Goal: Transaction & Acquisition: Subscribe to service/newsletter

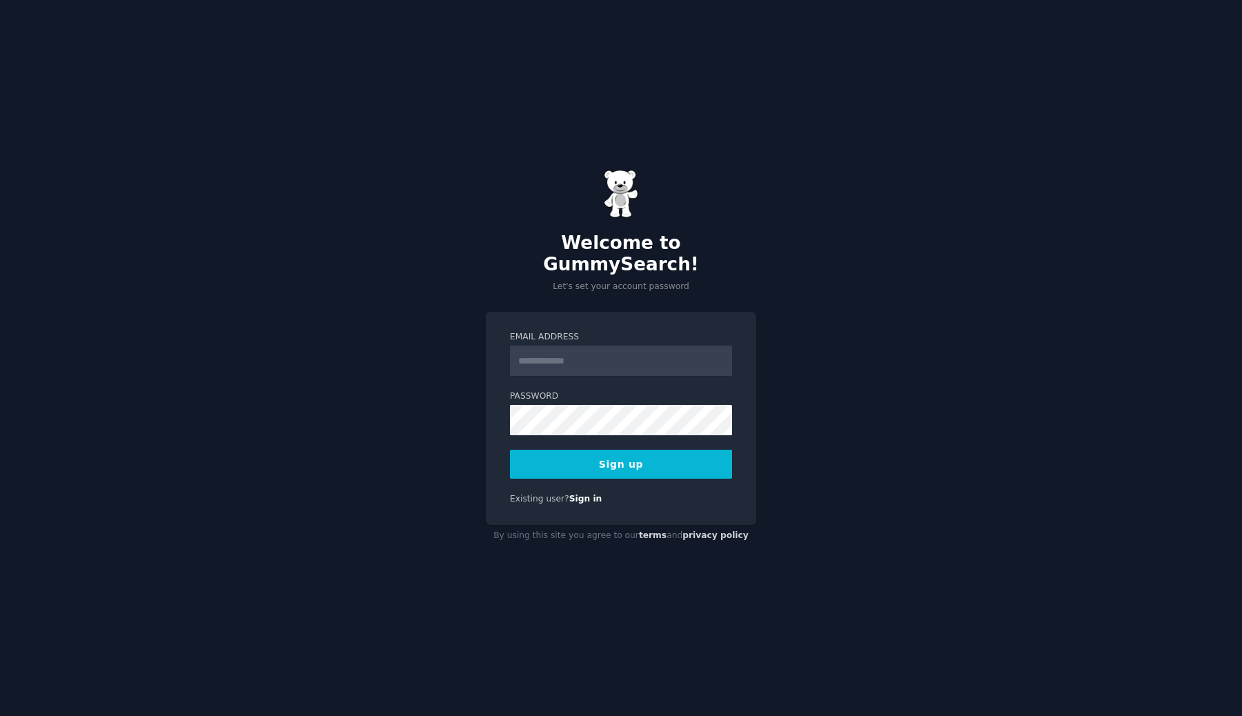
click at [647, 354] on input "Email Address" at bounding box center [621, 361] width 222 height 30
type input "*******"
type input "**********"
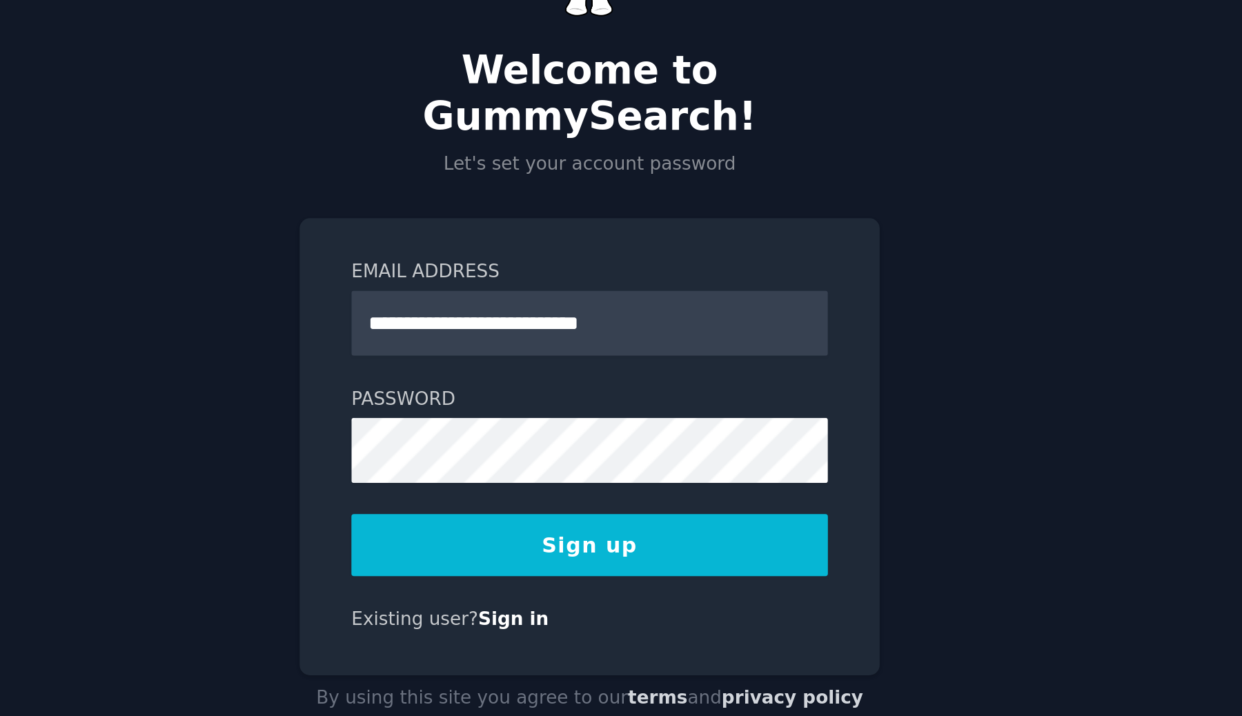
click at [651, 451] on button "Sign up" at bounding box center [621, 464] width 222 height 29
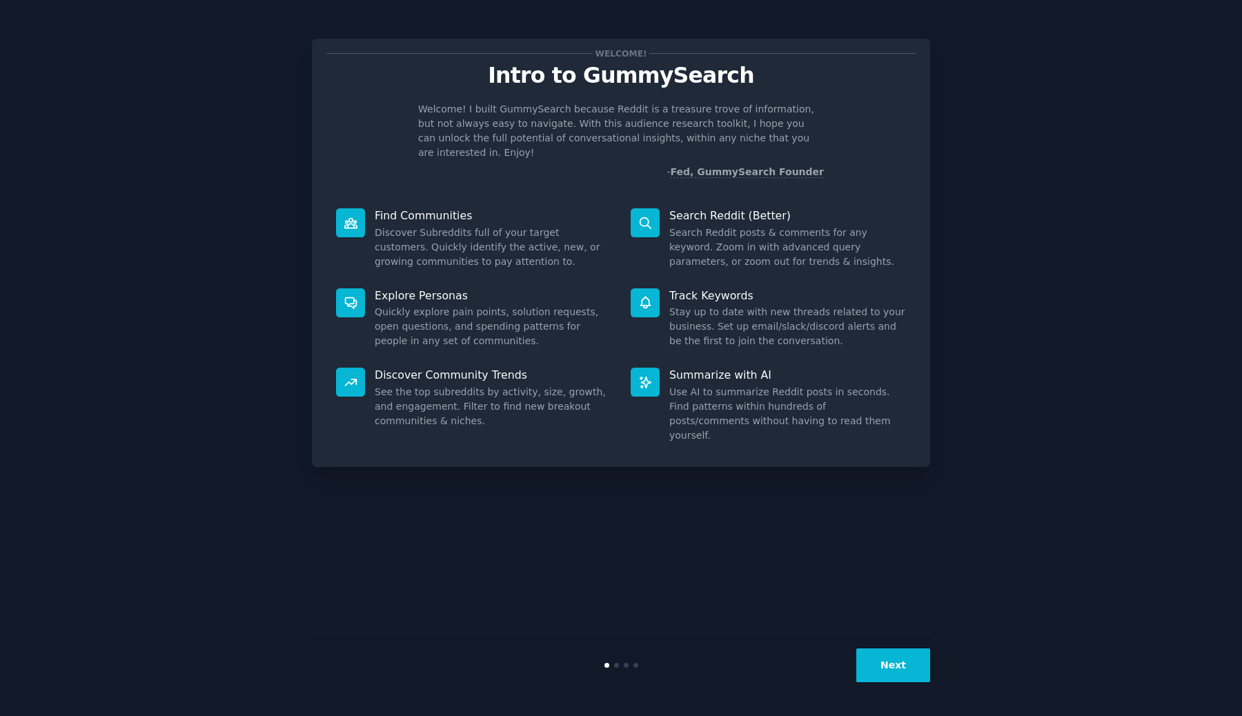
click at [879, 641] on div "Next" at bounding box center [621, 666] width 618 height 64
click at [882, 661] on button "Next" at bounding box center [894, 666] width 74 height 34
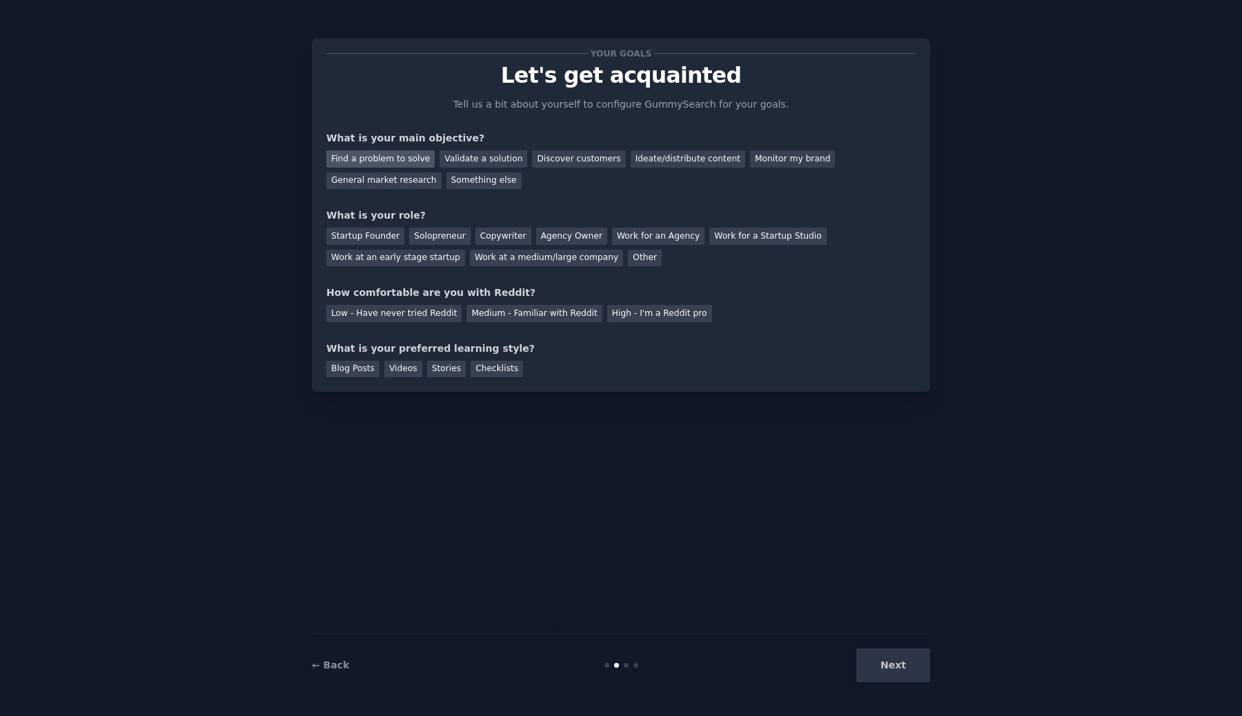
click at [400, 154] on div "Find a problem to solve" at bounding box center [380, 158] width 108 height 17
click at [897, 665] on div "Next" at bounding box center [827, 666] width 206 height 34
click at [386, 236] on div "Startup Founder" at bounding box center [365, 236] width 78 height 17
click at [512, 319] on div "Medium - Familiar with Reddit" at bounding box center [534, 313] width 135 height 17
click at [442, 374] on div "Stories" at bounding box center [446, 369] width 39 height 17
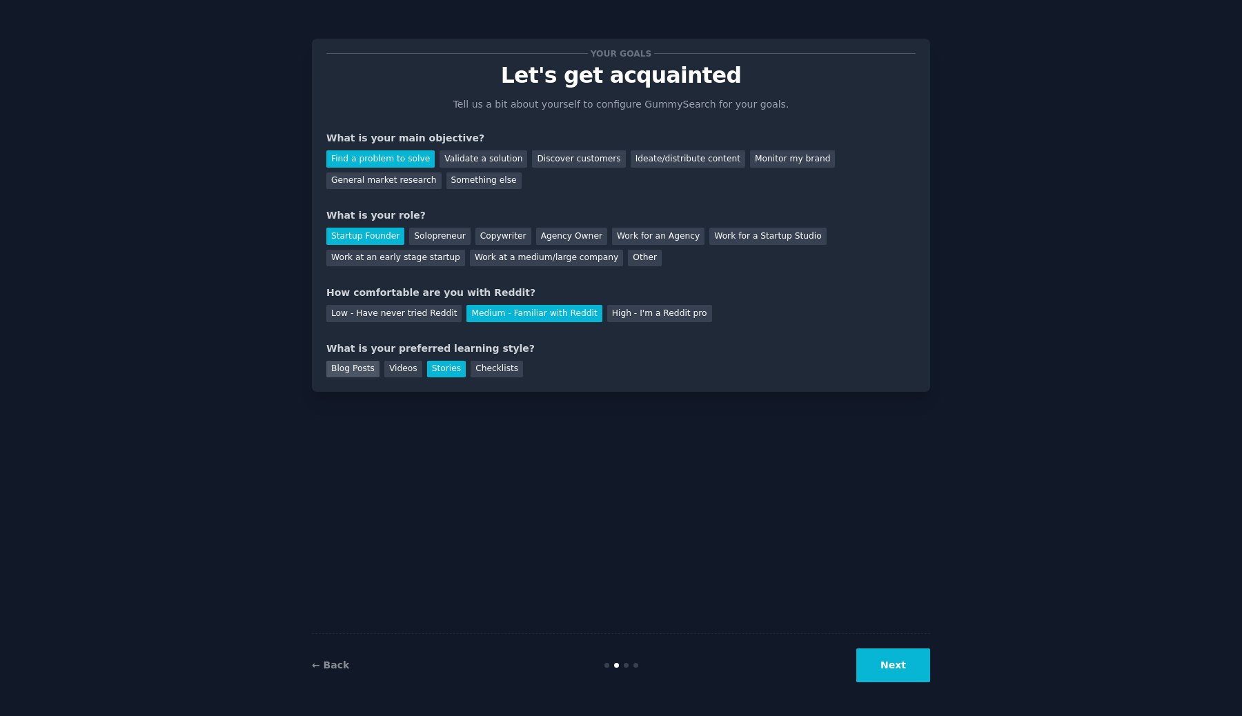
click at [365, 371] on div "Blog Posts" at bounding box center [352, 369] width 53 height 17
click at [871, 660] on button "Next" at bounding box center [894, 666] width 74 height 34
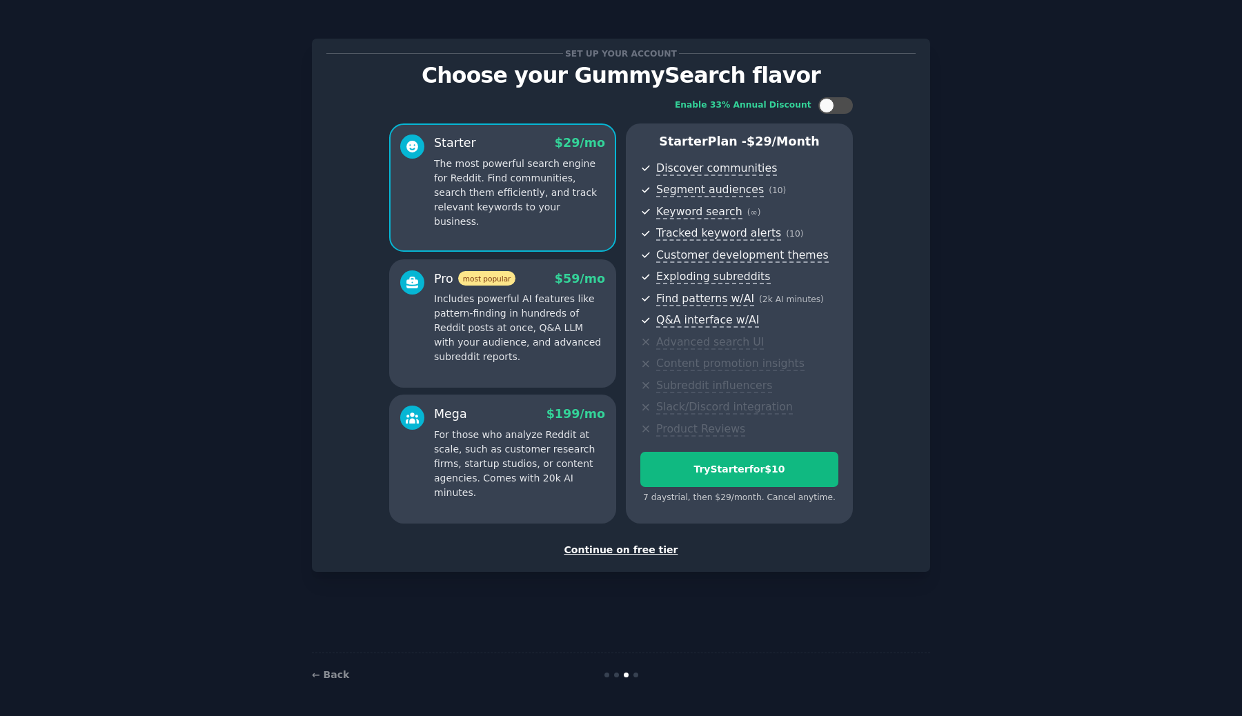
click at [632, 554] on div "Continue on free tier" at bounding box center [620, 550] width 589 height 14
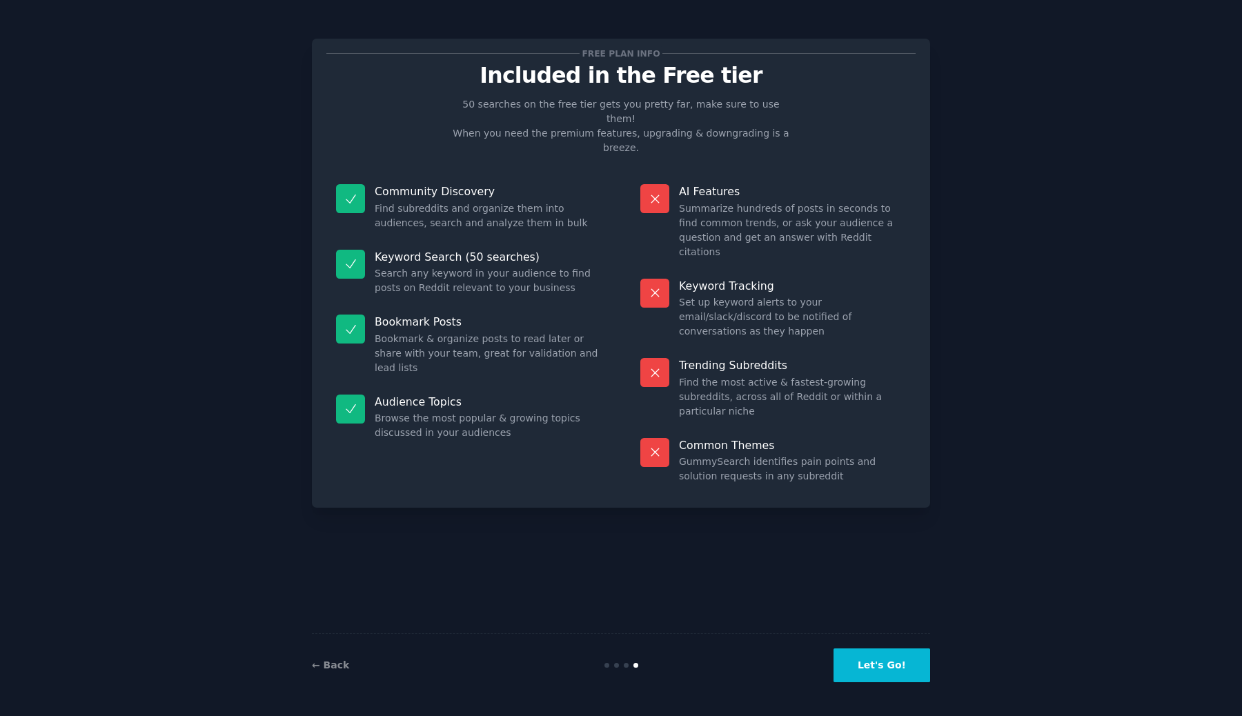
click at [884, 665] on button "Let's Go!" at bounding box center [882, 666] width 97 height 34
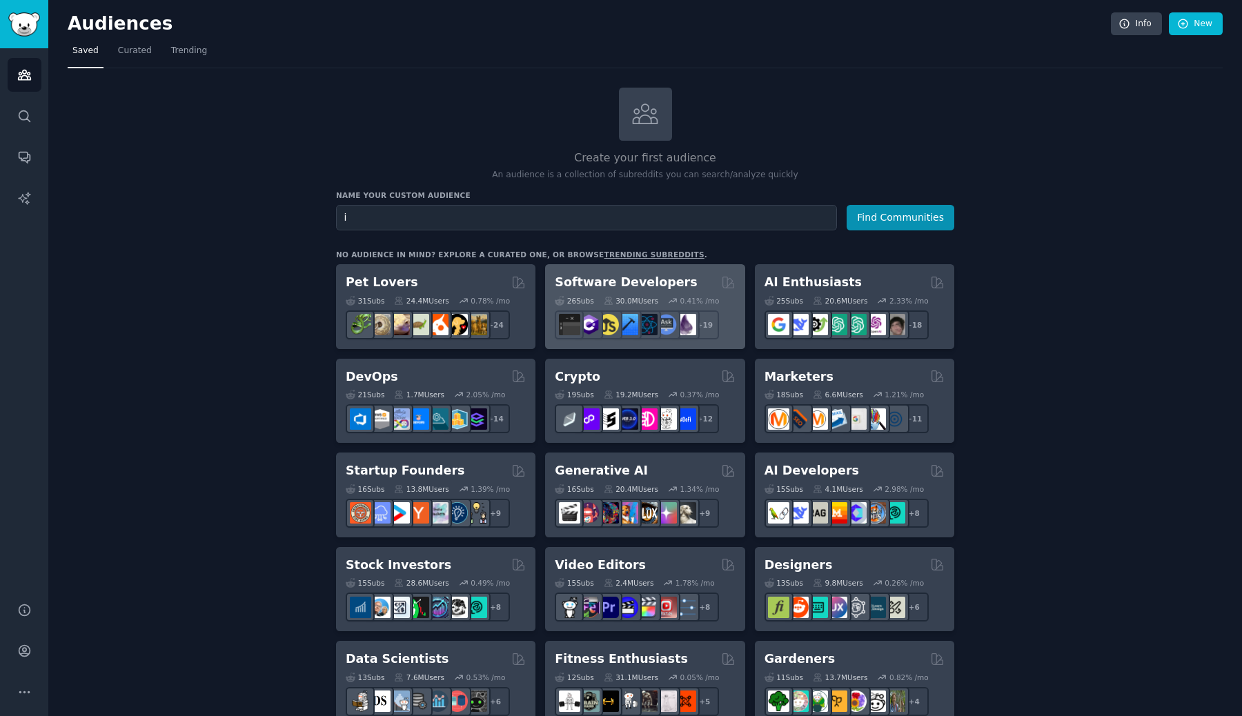
type input "i"
click at [696, 277] on div "Software Developers" at bounding box center [645, 282] width 180 height 17
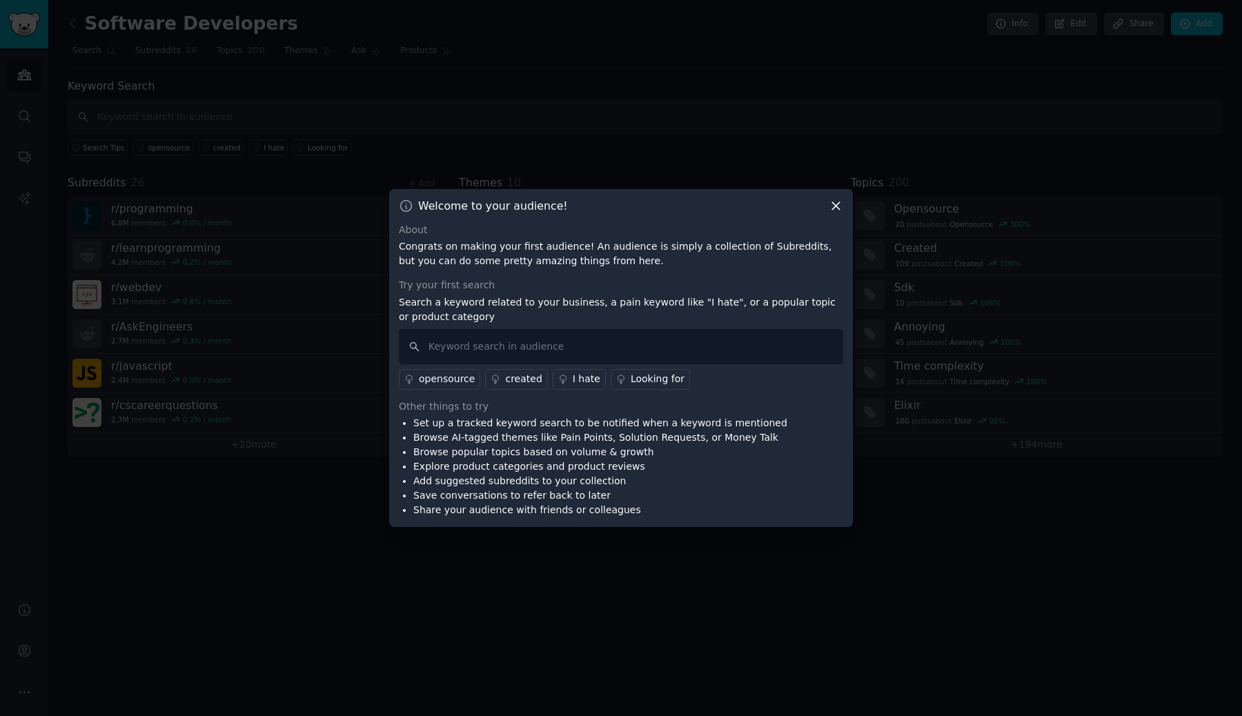
click at [838, 202] on icon at bounding box center [836, 206] width 14 height 14
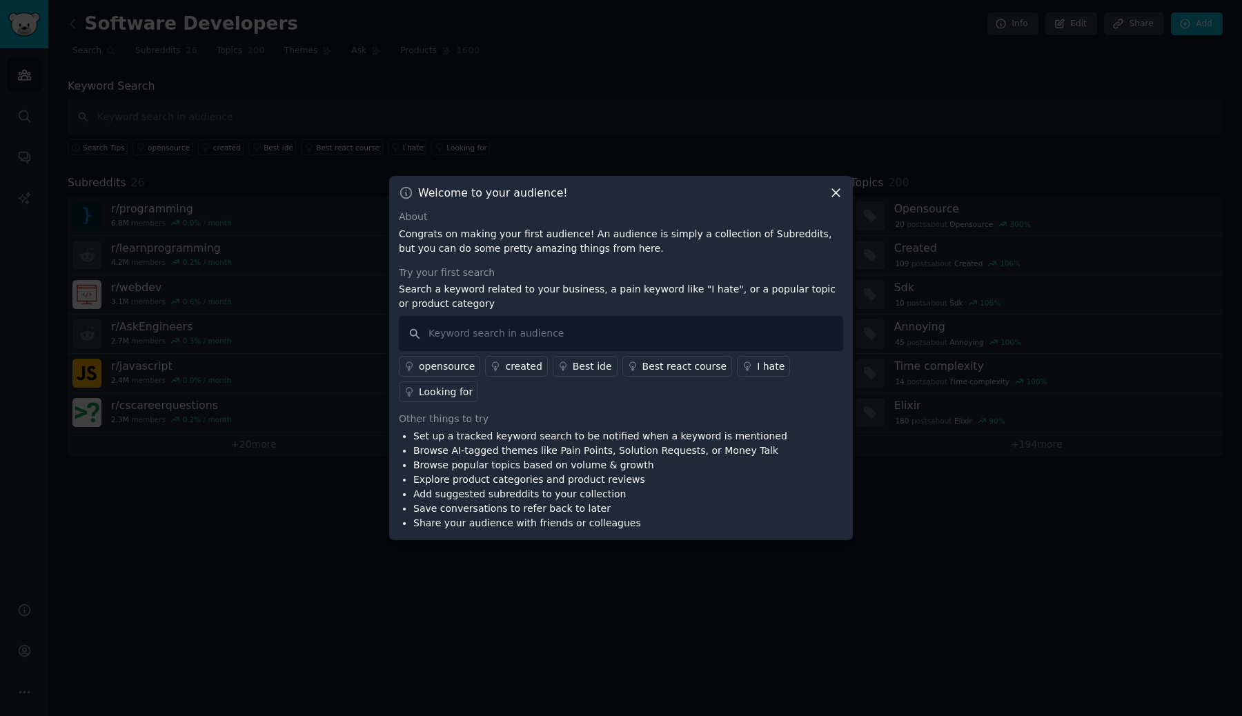
click at [837, 194] on icon at bounding box center [836, 194] width 8 height 8
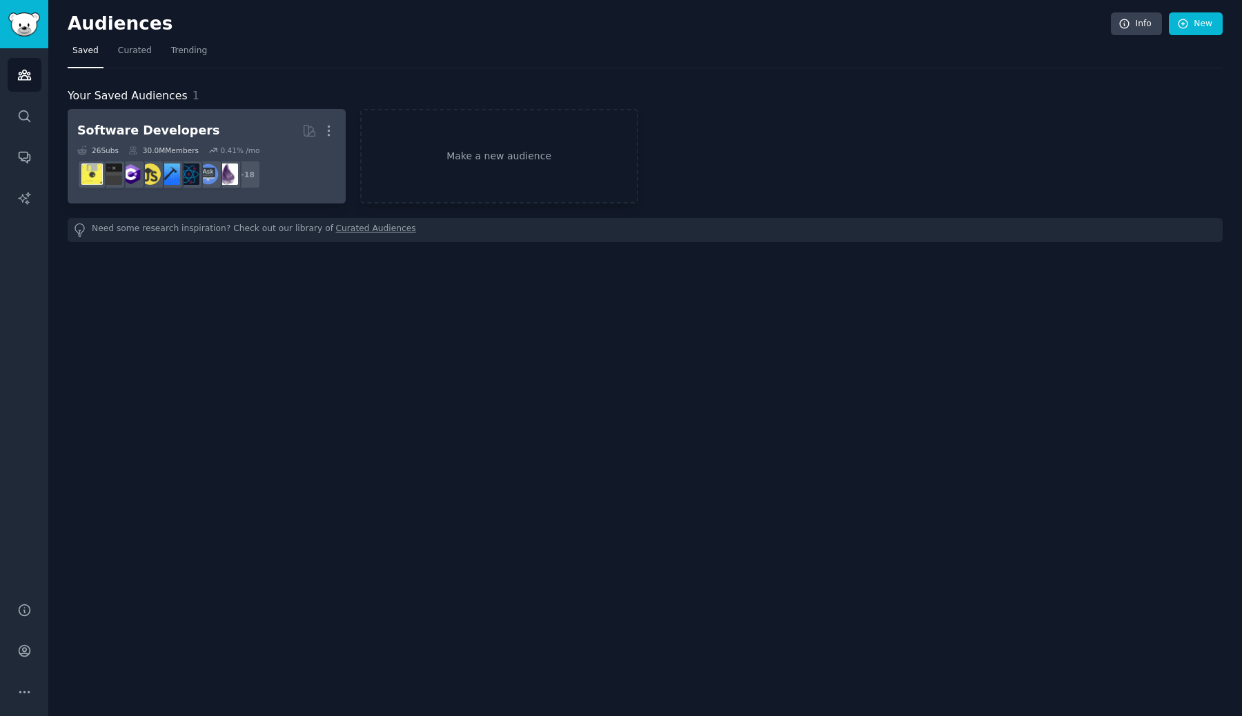
click at [256, 110] on link "Software Developers More 26 Sub s 30.0M Members 0.41 % /mo + 18" at bounding box center [207, 156] width 278 height 95
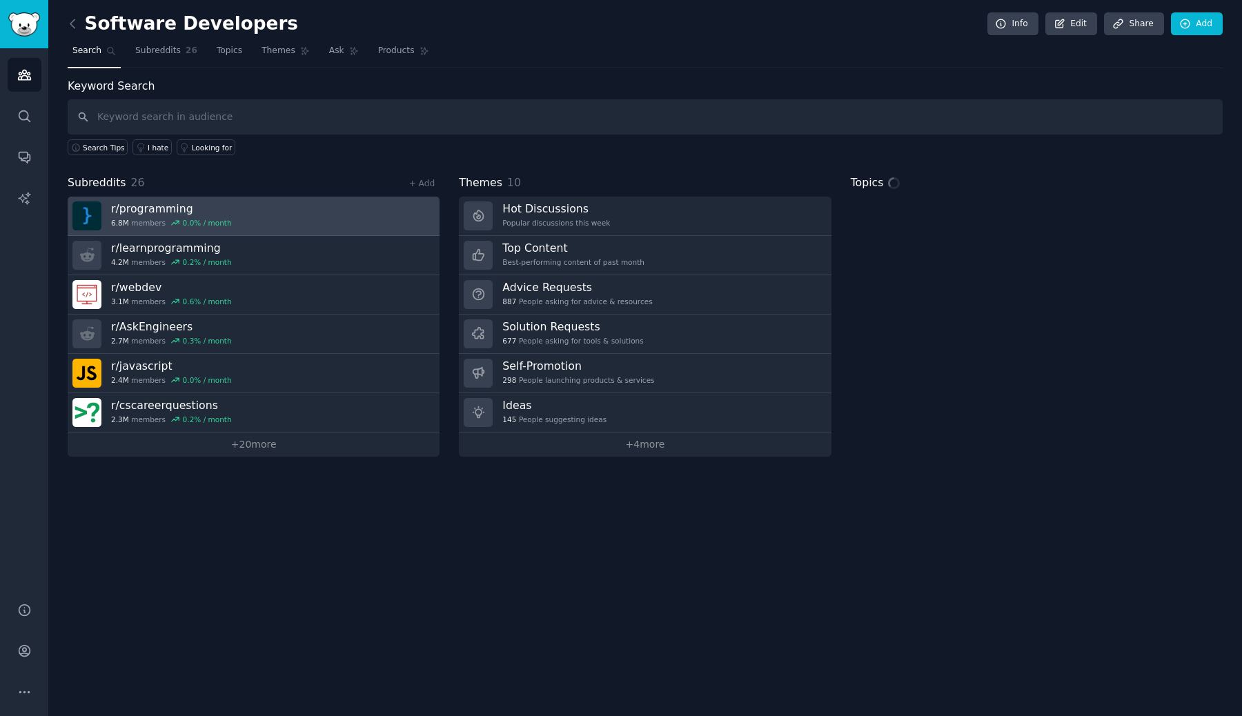
click at [303, 215] on link "r/ programming 6.8M members 0.0 % / month" at bounding box center [254, 216] width 372 height 39
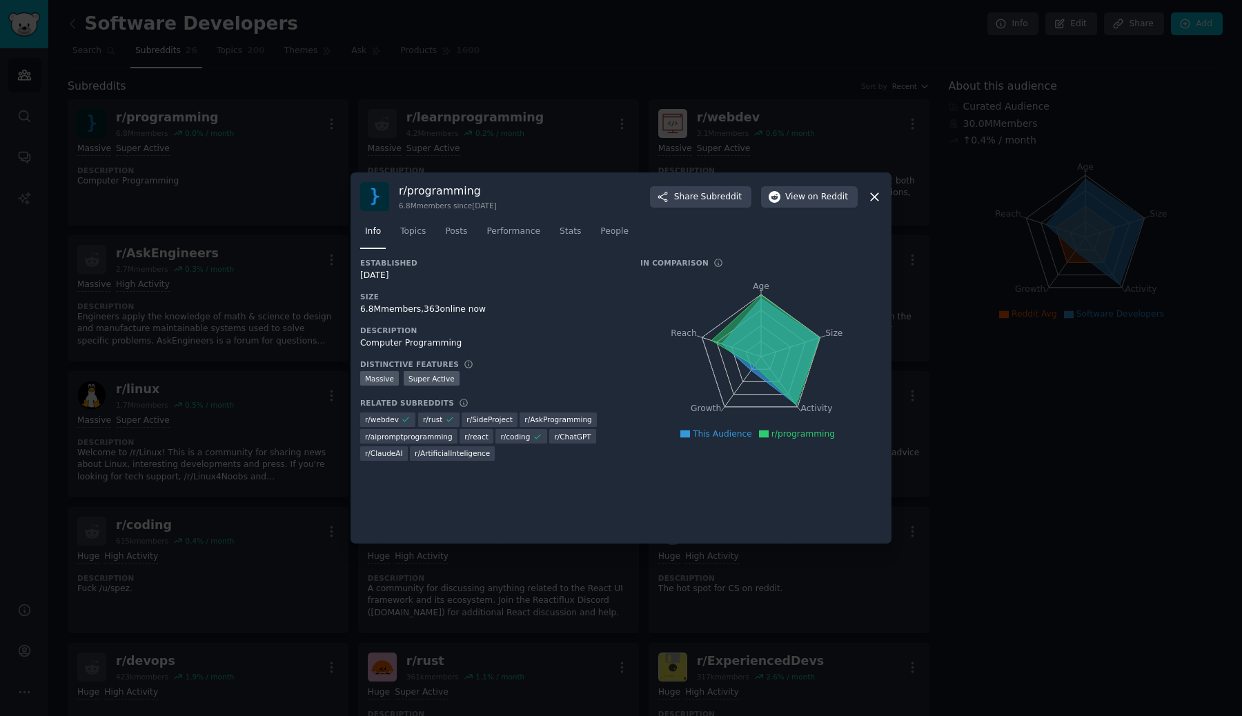
click at [876, 201] on icon at bounding box center [875, 197] width 14 height 14
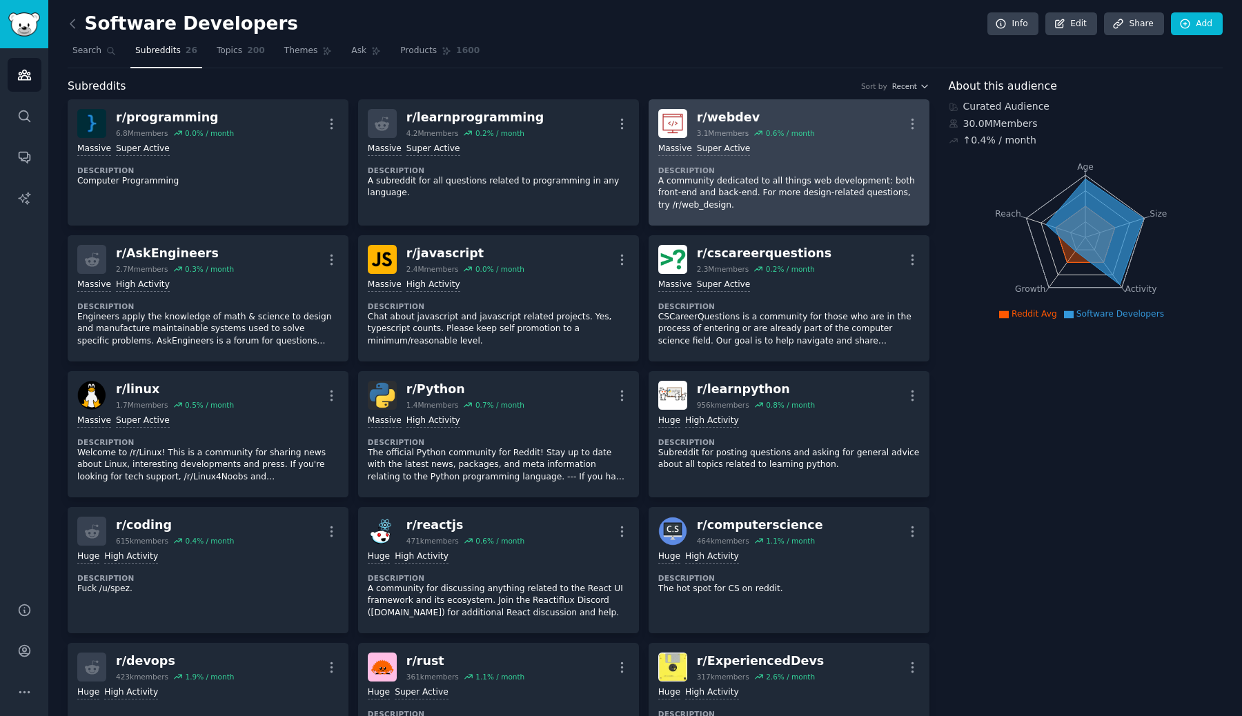
click at [909, 163] on div "Massive Super Active Description A community dedicated to all things web develo…" at bounding box center [790, 177] width 262 height 78
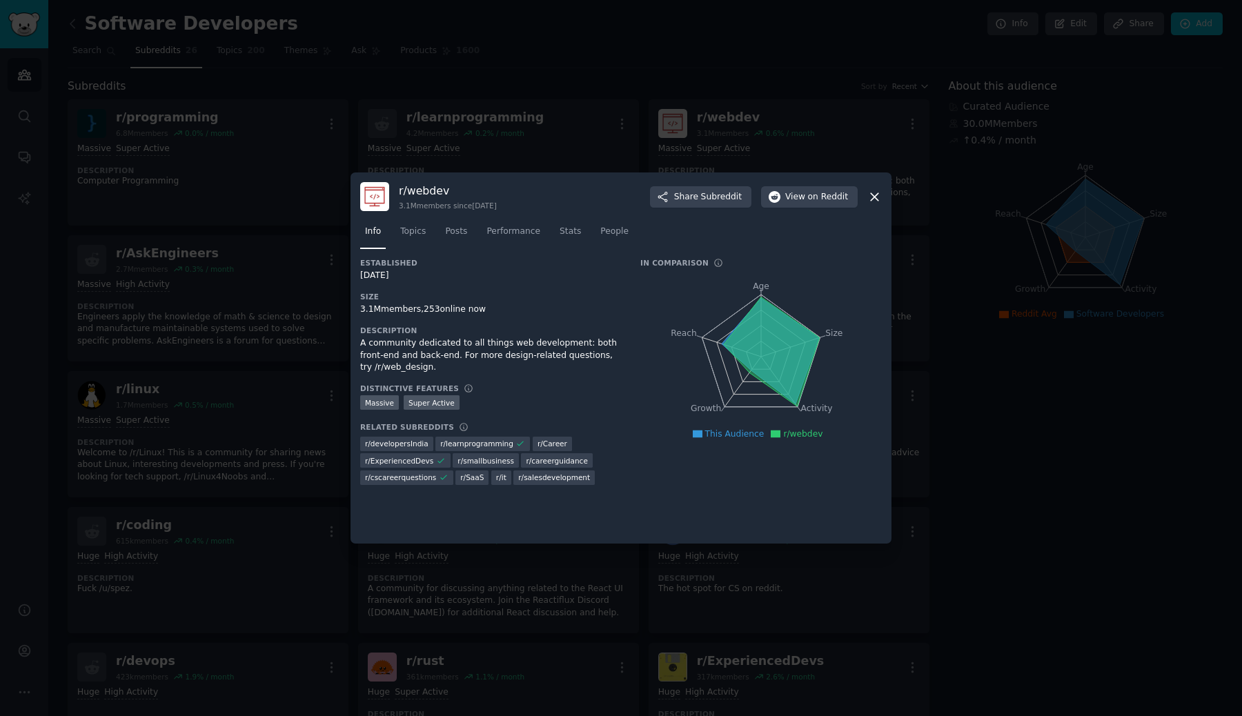
click at [870, 195] on icon at bounding box center [875, 197] width 14 height 14
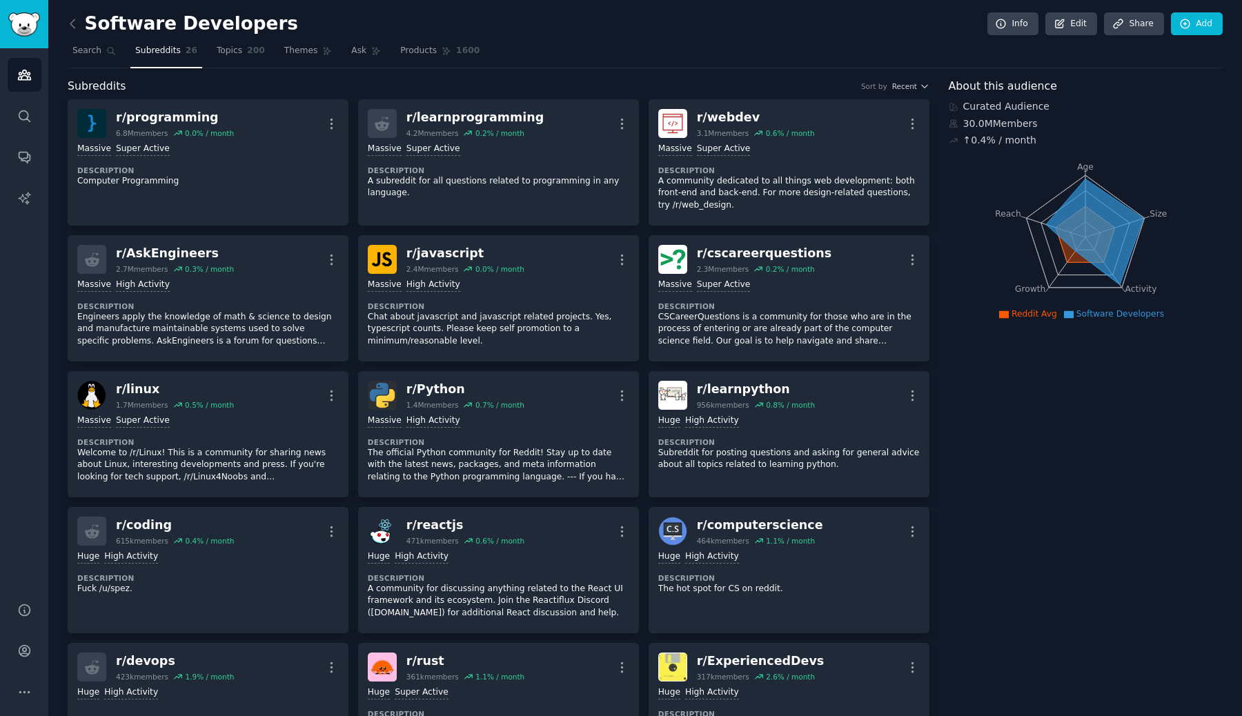
click at [839, 90] on div "Subreddits Sort by Recent" at bounding box center [499, 86] width 862 height 17
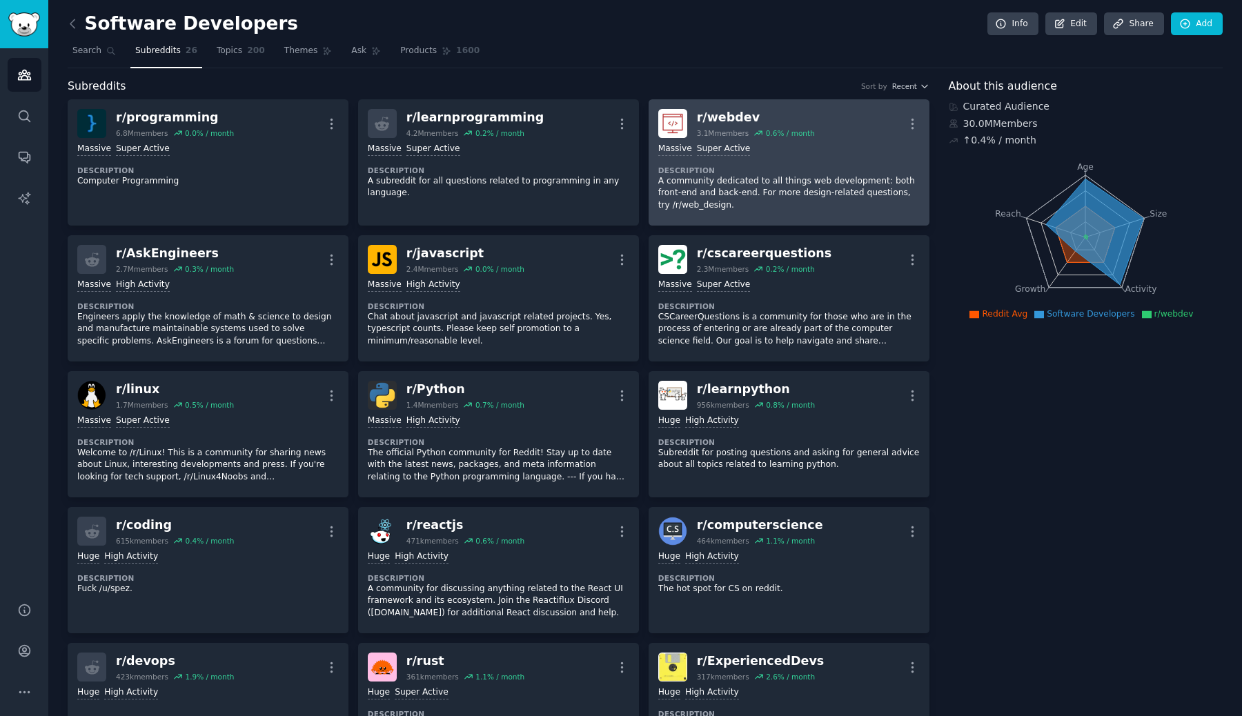
click at [841, 153] on div "Massive Super Active" at bounding box center [790, 149] width 262 height 13
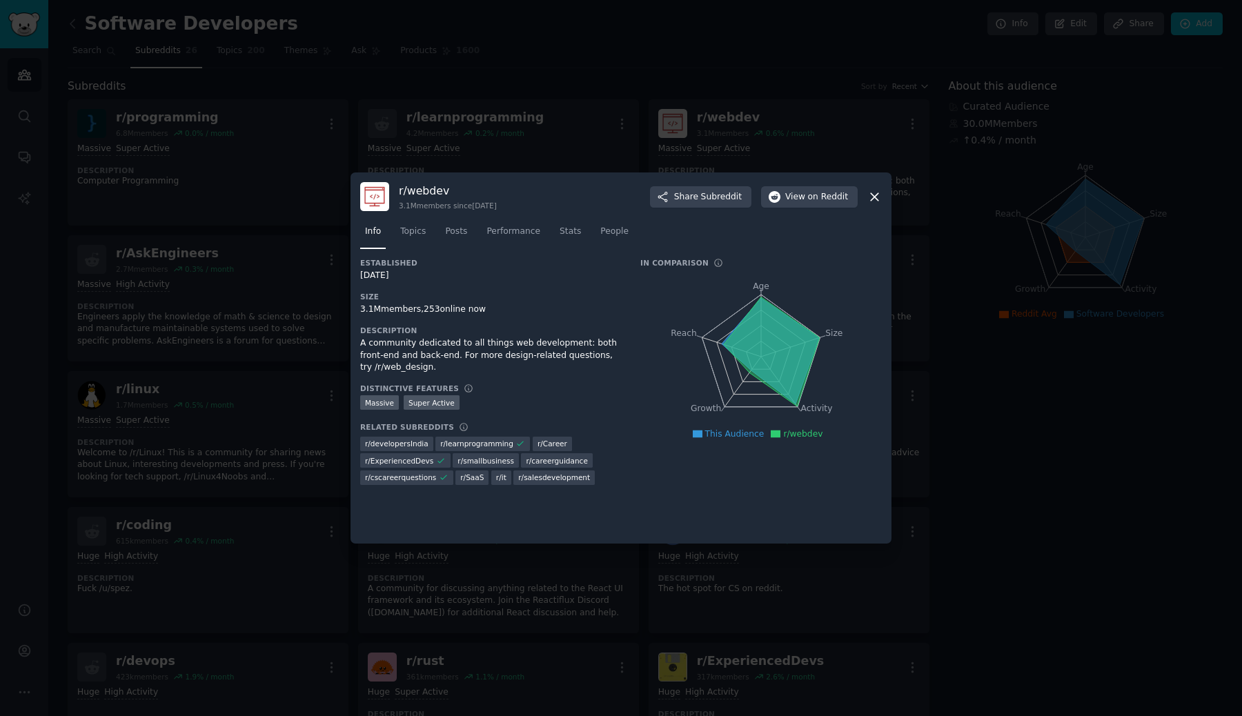
click at [1066, 465] on div at bounding box center [621, 358] width 1242 height 716
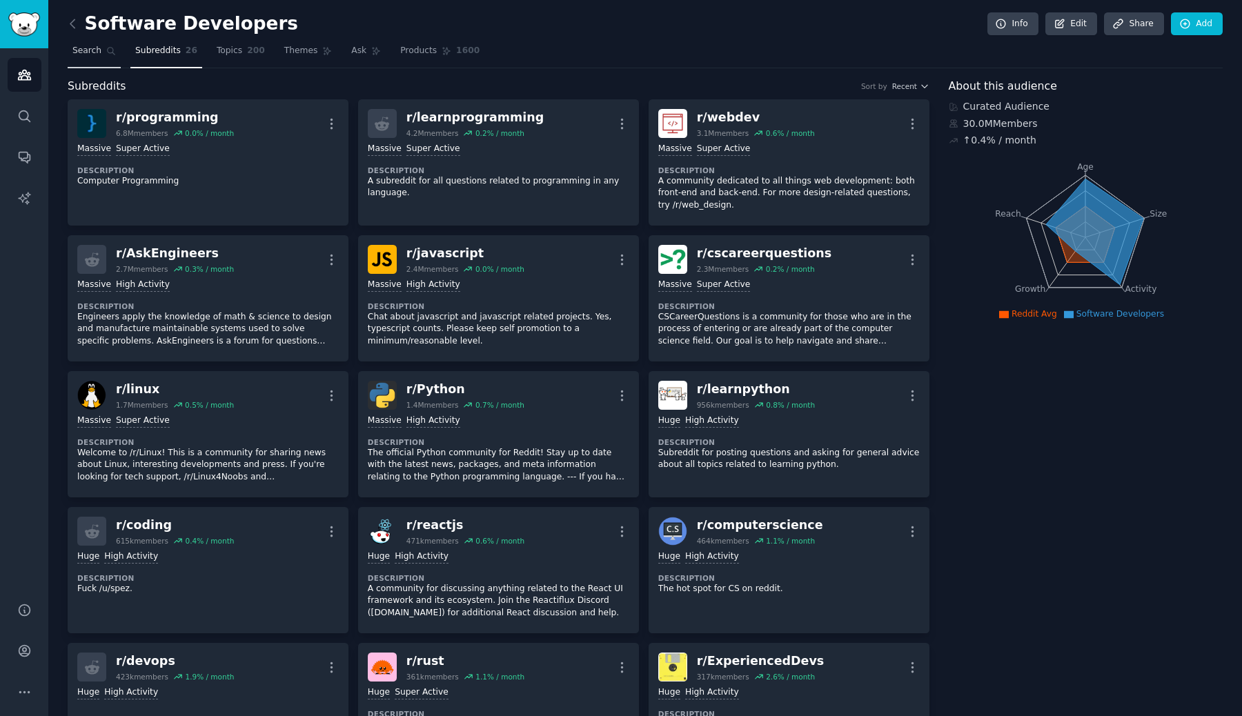
click at [88, 56] on span "Search" at bounding box center [86, 51] width 29 height 12
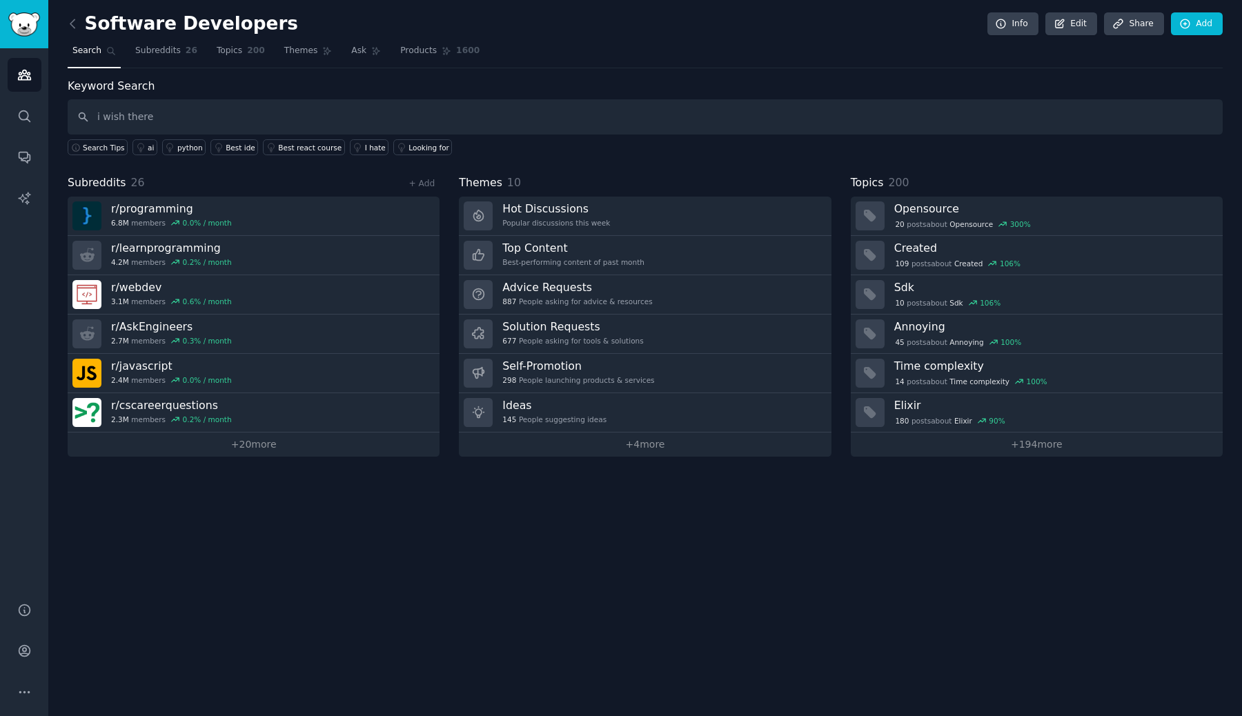
type input "i wish there"
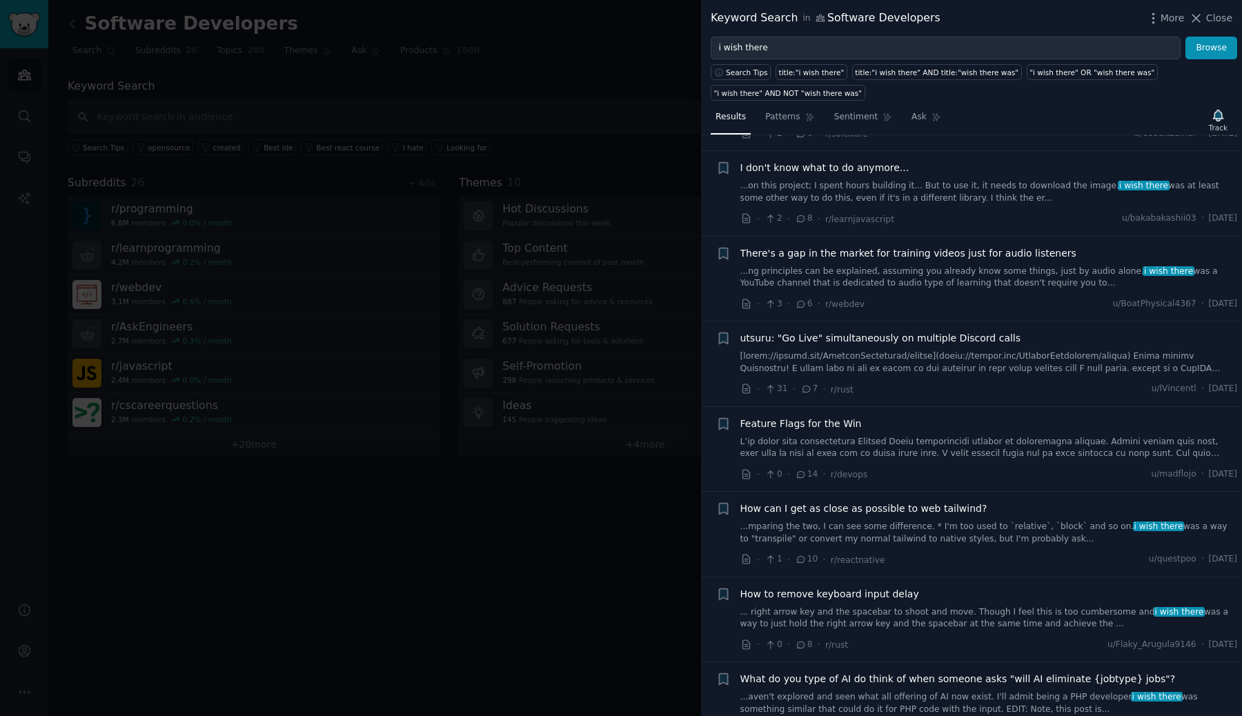
scroll to position [263, 0]
